Goal: Information Seeking & Learning: Learn about a topic

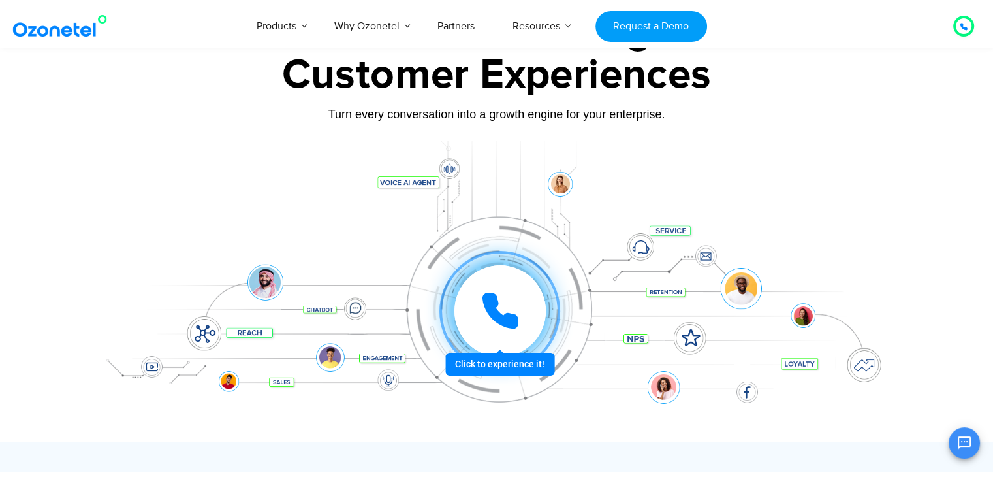
scroll to position [131, 0]
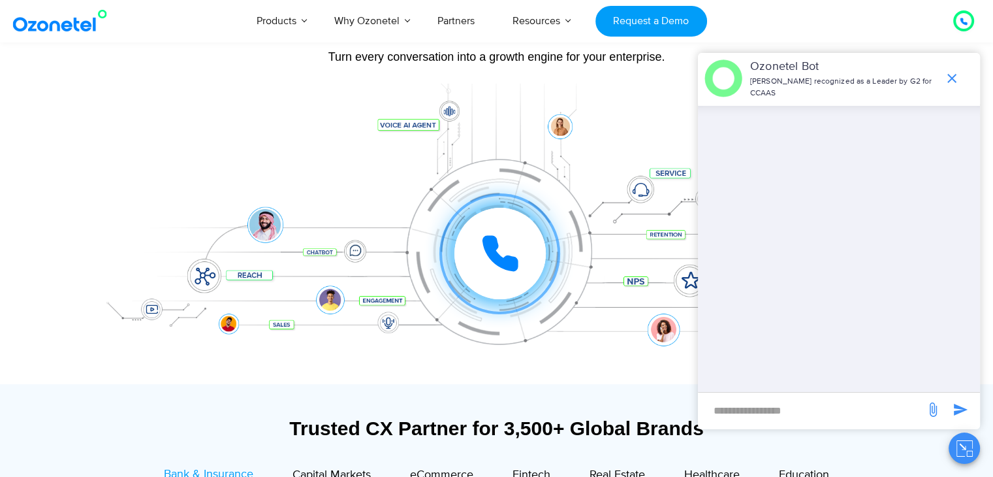
click at [165, 236] on div "Click to experience it! Call in progress... 1 2 3 4 5 6 7 8 9 # 0" at bounding box center [500, 227] width 810 height 52
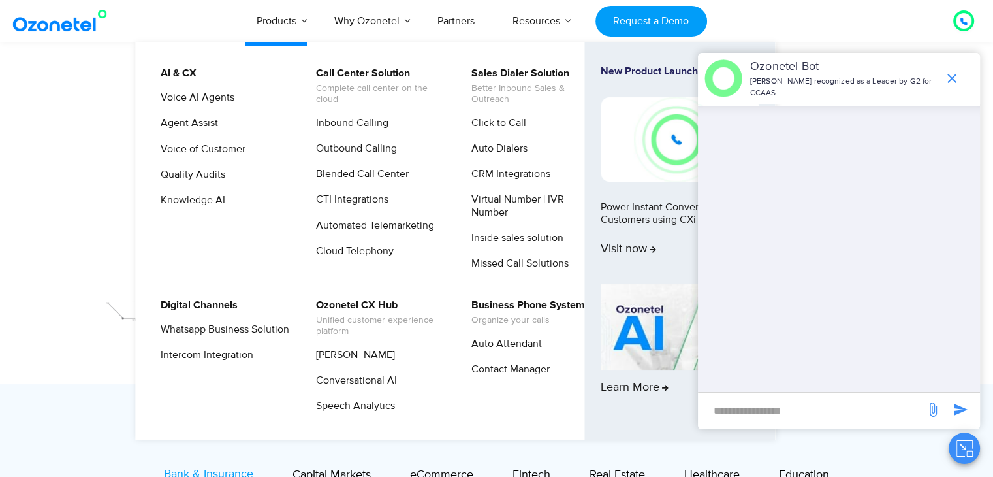
click at [212, 53] on ul "AI & CX Voice AI Agents Agent Assist Voice of Customer Quality Audits Knowledge…" at bounding box center [455, 240] width 639 height 397
click at [494, 127] on link "Click to Call" at bounding box center [495, 123] width 65 height 16
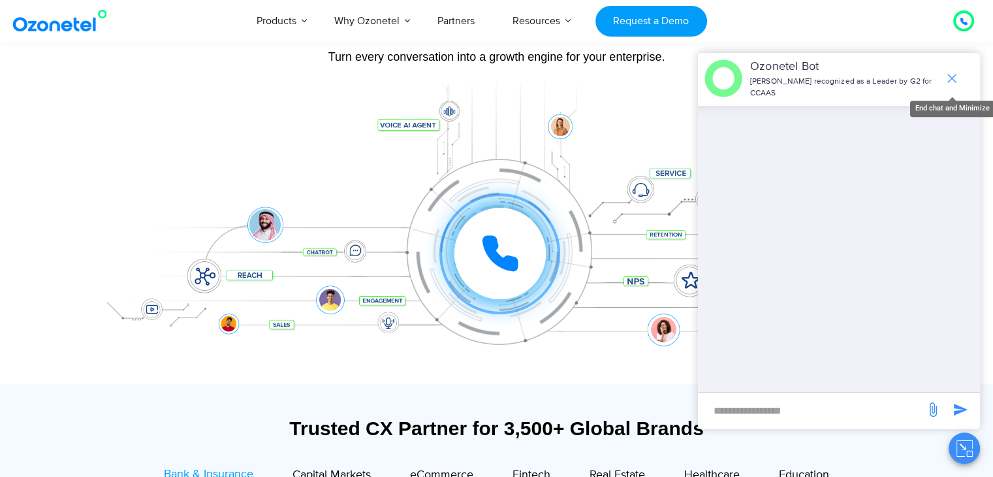
click at [949, 80] on icon "end chat or minimize" at bounding box center [951, 78] width 9 height 9
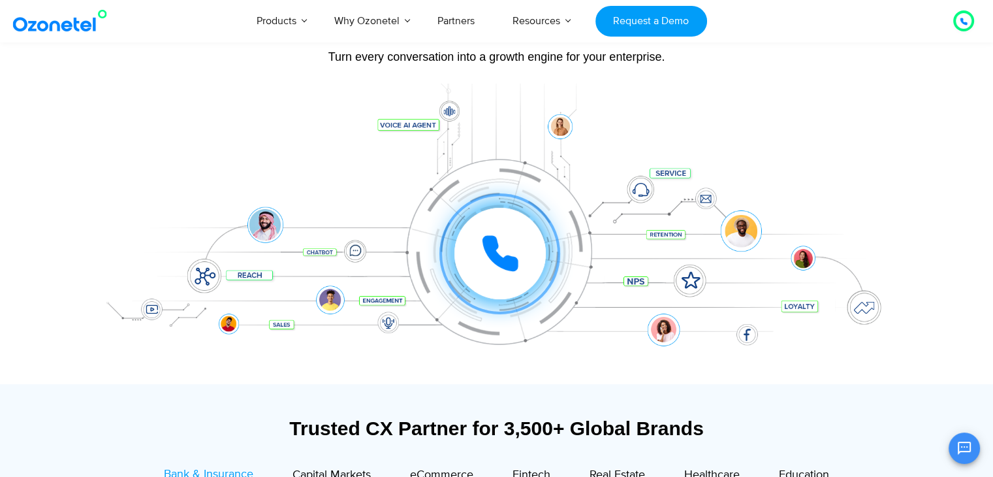
drag, startPoint x: 494, startPoint y: 258, endPoint x: 515, endPoint y: 259, distance: 21.6
click at [515, 259] on icon at bounding box center [500, 253] width 33 height 33
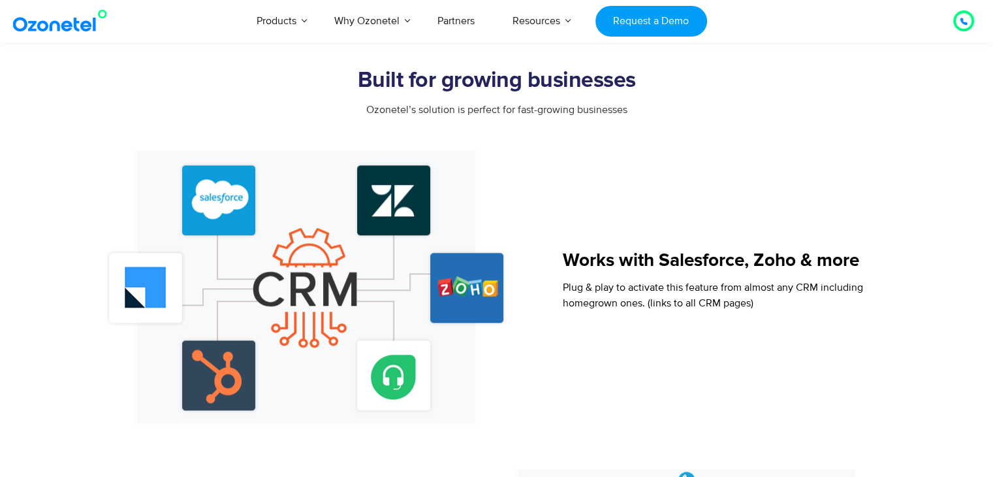
scroll to position [1115, 0]
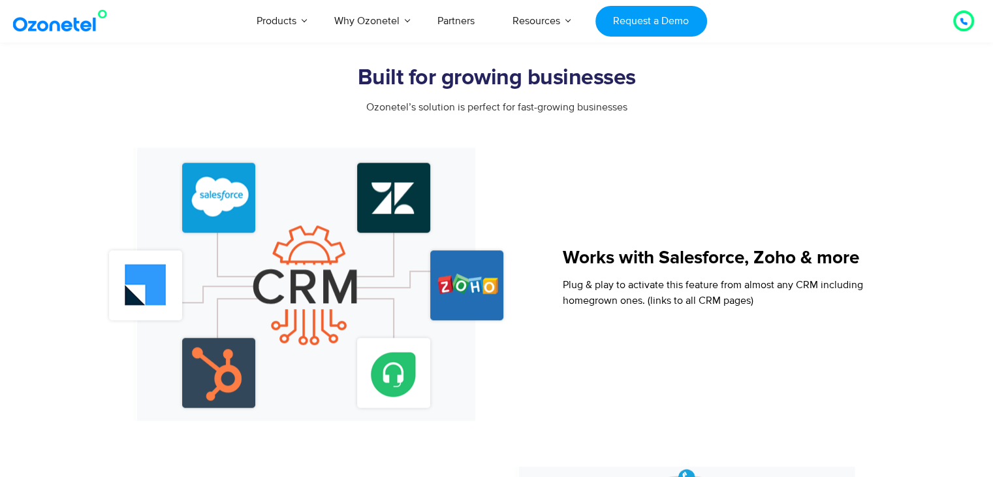
click at [388, 391] on img at bounding box center [306, 284] width 415 height 273
click at [388, 378] on img at bounding box center [306, 284] width 415 height 273
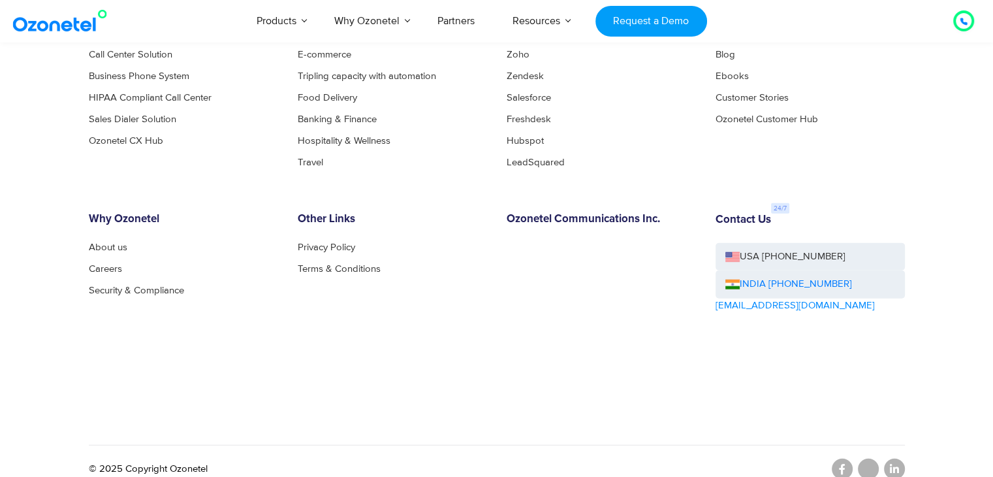
scroll to position [3208, 0]
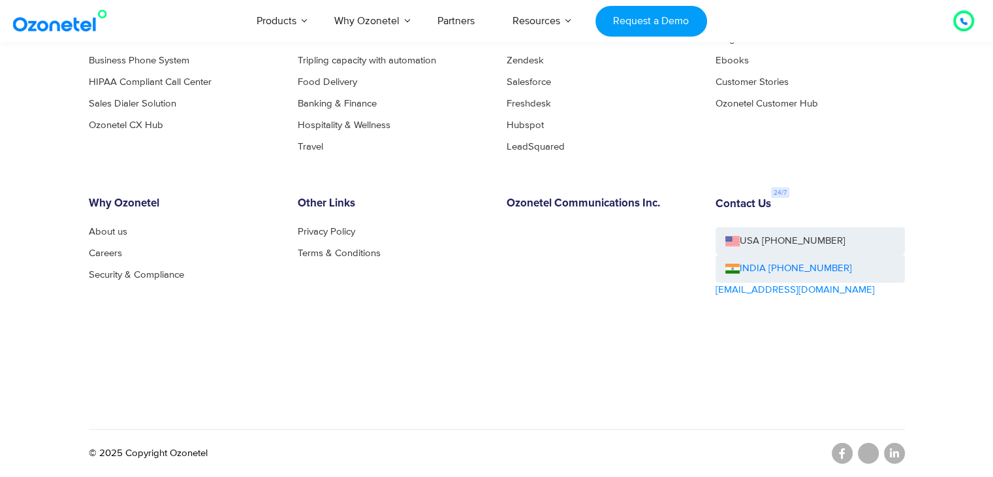
click at [377, 329] on div "Other Links Privacy Policy Terms & Conditions" at bounding box center [392, 284] width 209 height 174
